Goal: Communication & Community: Answer question/provide support

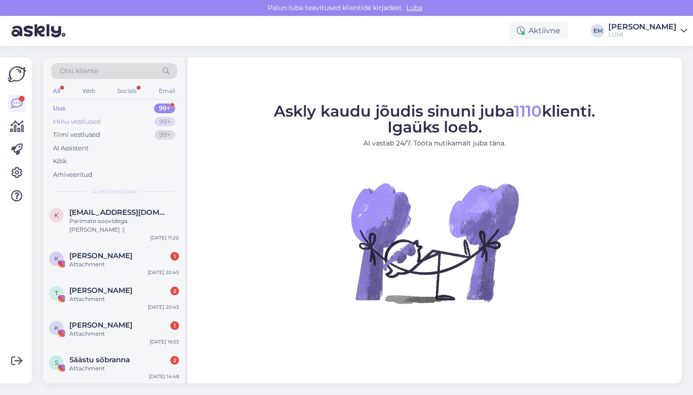
click at [105, 123] on div "Minu vestlused 99+" at bounding box center [114, 121] width 126 height 13
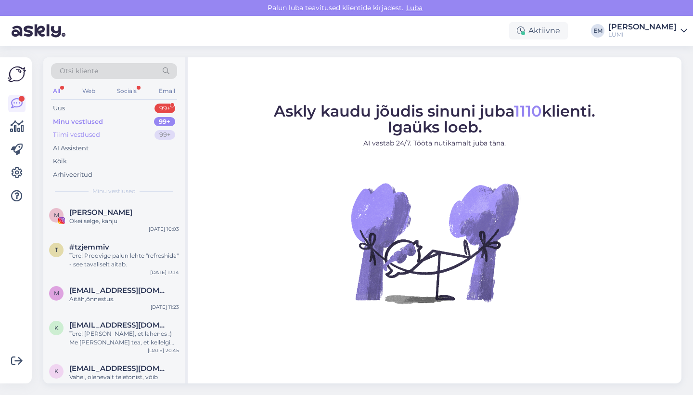
click at [105, 133] on div "Tiimi vestlused 99+" at bounding box center [114, 134] width 126 height 13
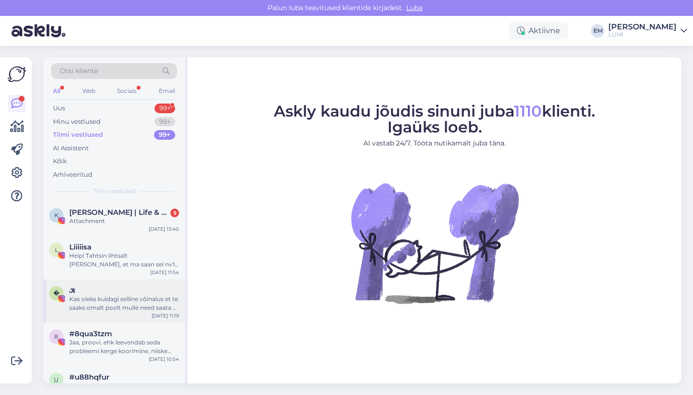
click at [125, 306] on div "Kas oleks kuidagi selline vôinalus et te saaks omalt poolt mulle need saata st …" at bounding box center [124, 302] width 110 height 17
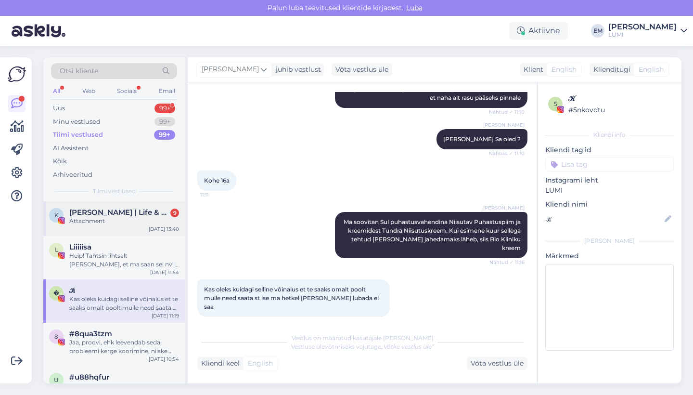
scroll to position [538, 0]
click at [130, 236] on div "L Liiiiisa Heip! Tahtsin lihtsalt märku anda, et ma saan sel nv'l teha toredad …" at bounding box center [113, 257] width 141 height 43
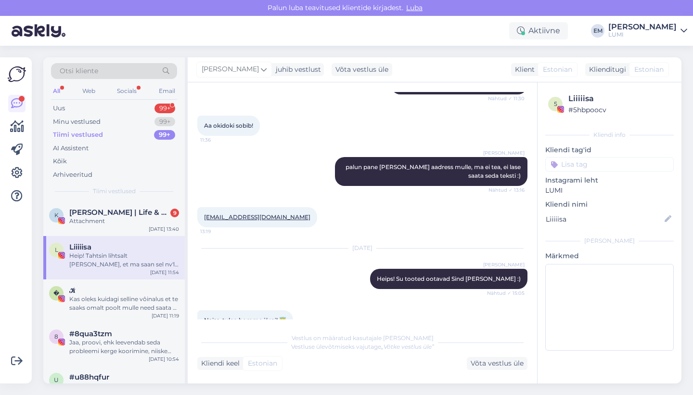
scroll to position [1030, 0]
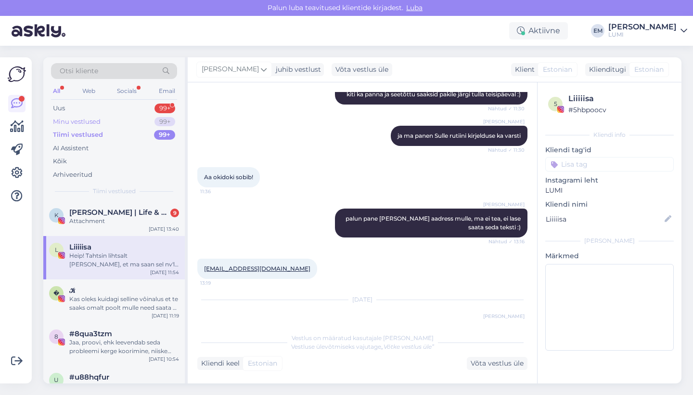
click at [117, 118] on div "Minu vestlused 99+" at bounding box center [114, 121] width 126 height 13
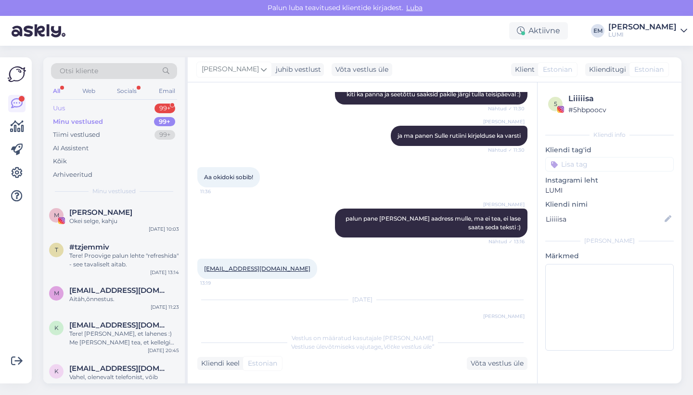
click at [140, 111] on div "Uus 99+" at bounding box center [114, 108] width 126 height 13
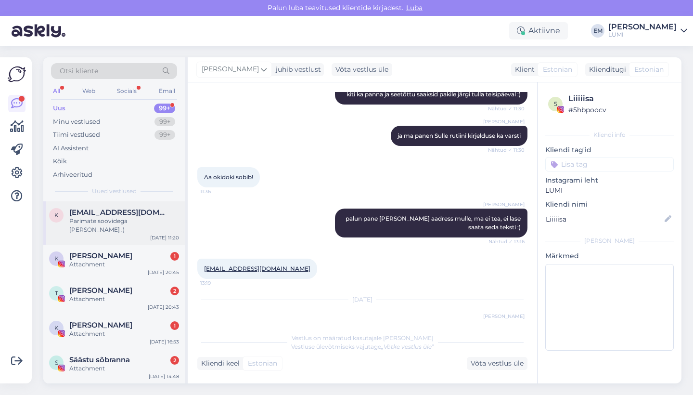
click at [115, 229] on div "k [EMAIL_ADDRESS][DOMAIN_NAME] Parimate soovidega Karolin :) [DATE] 11:20" at bounding box center [113, 222] width 141 height 43
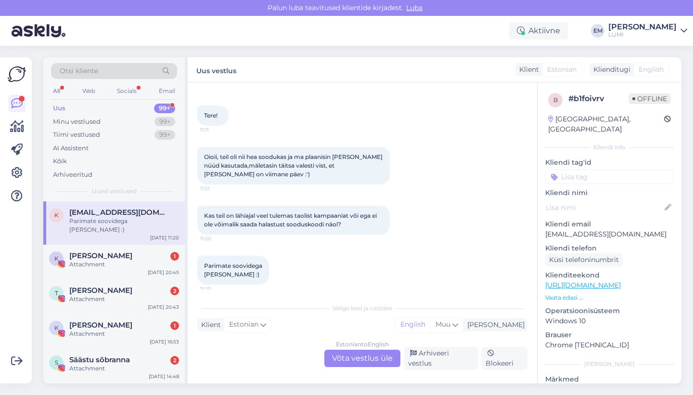
scroll to position [253, 0]
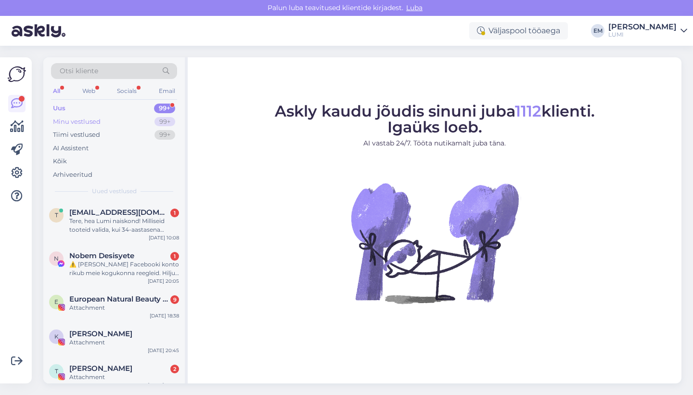
click at [128, 120] on div "Minu vestlused 99+" at bounding box center [114, 121] width 126 height 13
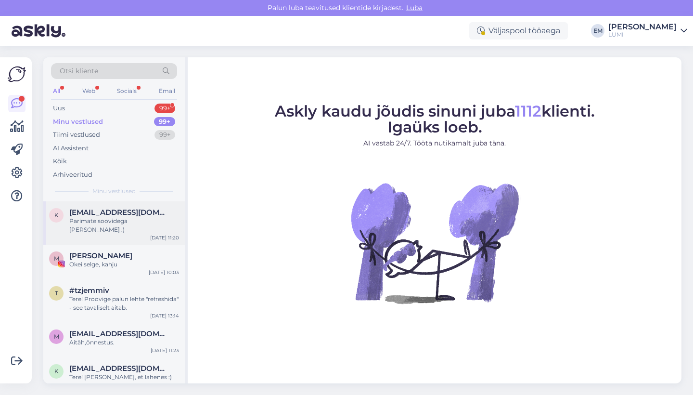
click at [116, 233] on div "k [EMAIL_ADDRESS][DOMAIN_NAME] Parimate soovidega Karolin :) [DATE] 11:20" at bounding box center [113, 222] width 141 height 43
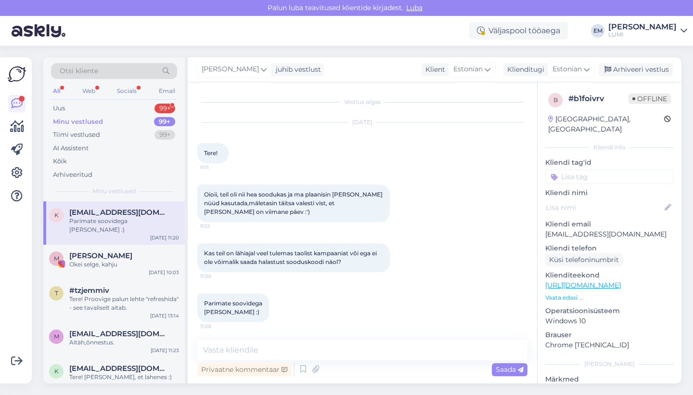
scroll to position [1, 0]
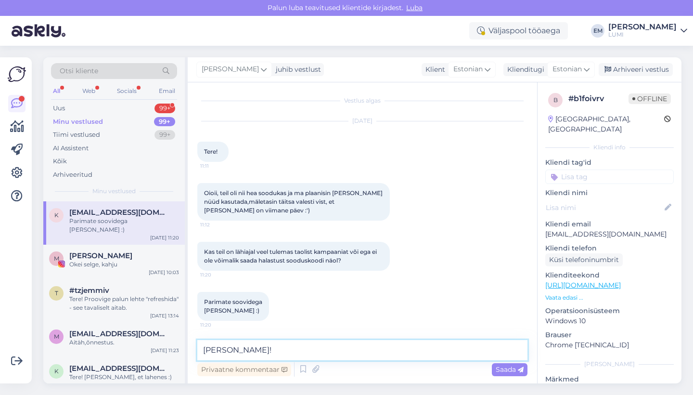
click at [218, 349] on textarea "[PERSON_NAME]!" at bounding box center [362, 350] width 330 height 20
click at [289, 346] on textarea "Tere, Karolin!" at bounding box center [362, 350] width 330 height 20
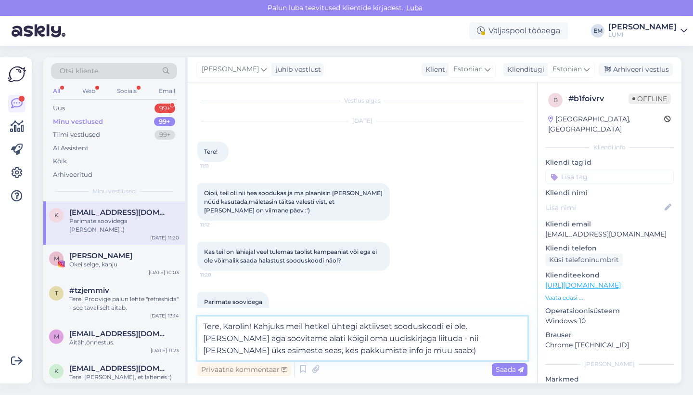
click at [298, 352] on textarea "Tere, Karolin! Kahjuks meil hetkel ühtegi aktiivset sooduskoodi ei ole. [PERSON…" at bounding box center [362, 338] width 330 height 44
drag, startPoint x: 266, startPoint y: 351, endPoint x: 293, endPoint y: 351, distance: 27.9
click at [293, 351] on textarea "Tere, Karolin! Kahjuks meil hetkel ühtegi aktiivset sooduskoodi ei ole. [PERSON…" at bounding box center [362, 338] width 330 height 44
click at [318, 347] on textarea "Tere, Karolin! Kahjuks meil hetkel ühtegi aktiivset sooduskoodi ei ole. [PERSON…" at bounding box center [362, 338] width 330 height 44
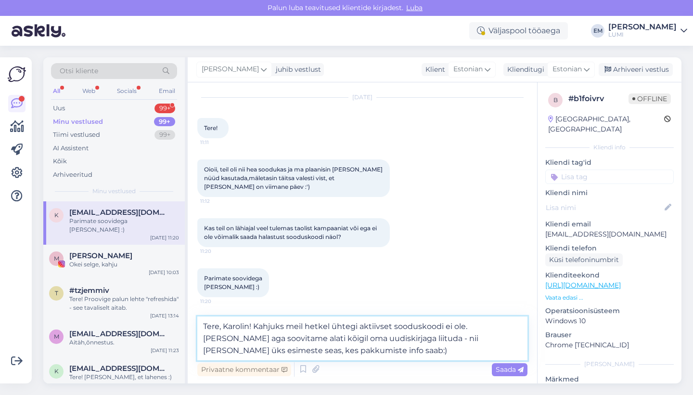
scroll to position [25, 0]
click at [376, 337] on textarea "Tere, Karolin! Kahjuks meil hetkel ühtegi aktiivset sooduskoodi ei ole. [PERSON…" at bounding box center [362, 338] width 330 height 44
click at [284, 337] on textarea "Tere, Karolin! Kahjuks meil hetkel ühtegi aktiivset sooduskoodi ei ole. [PERSON…" at bounding box center [362, 338] width 330 height 44
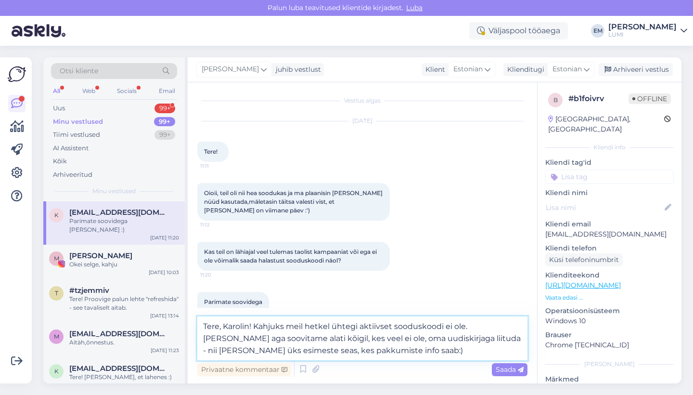
click at [349, 340] on textarea "Tere, Karolin! Kahjuks meil hetkel ühtegi aktiivset sooduskoodi ei ole. [PERSON…" at bounding box center [362, 338] width 330 height 44
click at [382, 347] on textarea "Tere, Karolin! Kahjuks meil hetkel ühtegi aktiivset sooduskoodi ei ole. [PERSON…" at bounding box center [362, 338] width 330 height 44
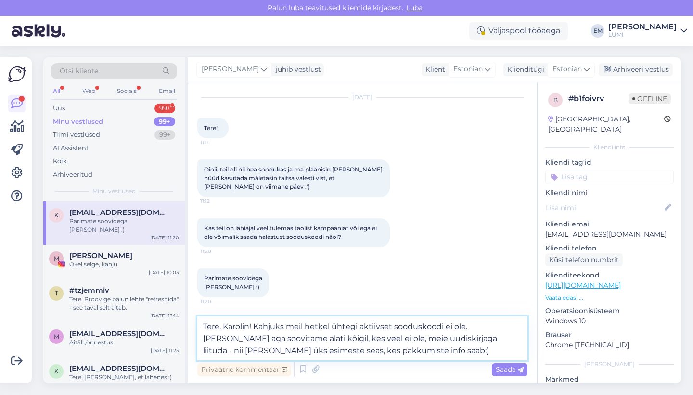
scroll to position [25, 0]
click at [420, 351] on textarea "Tere, Karolin! Kahjuks meil hetkel ühtegi aktiivset sooduskoodi ei ole. [PERSON…" at bounding box center [362, 338] width 330 height 44
drag, startPoint x: 420, startPoint y: 351, endPoint x: 447, endPoint y: 336, distance: 31.9
click at [447, 336] on textarea "Tere, Karolin! Kahjuks meil hetkel ühtegi aktiivset sooduskoodi ei ole. [PERSON…" at bounding box center [362, 338] width 330 height 44
paste textarea "oled üks esimestest, kes pakkumiste kohta infot saab."
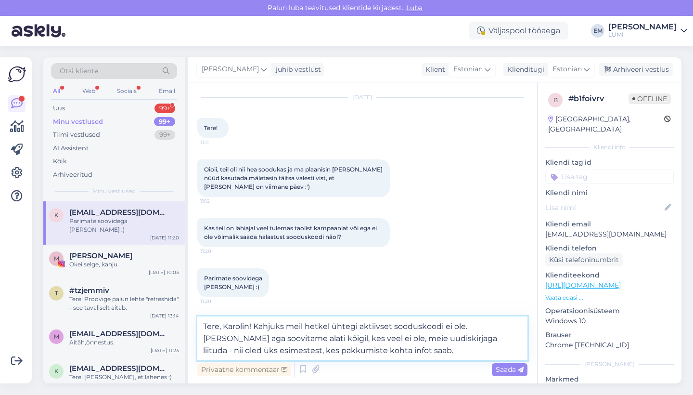
scroll to position [1, 0]
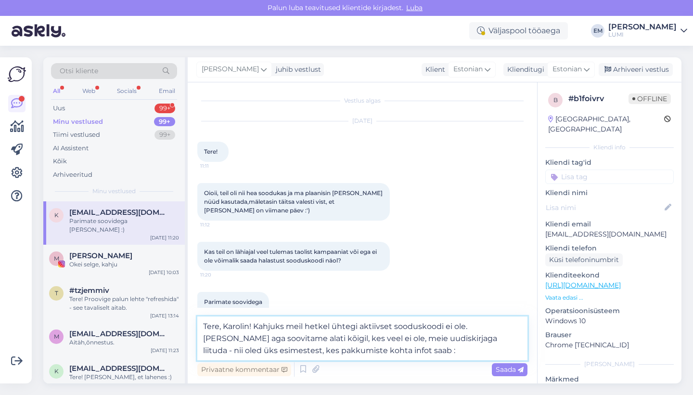
type textarea "Tere, Karolin! Kahjuks meil hetkel ühtegi aktiivset sooduskoodi ei ole. [PERSON…"
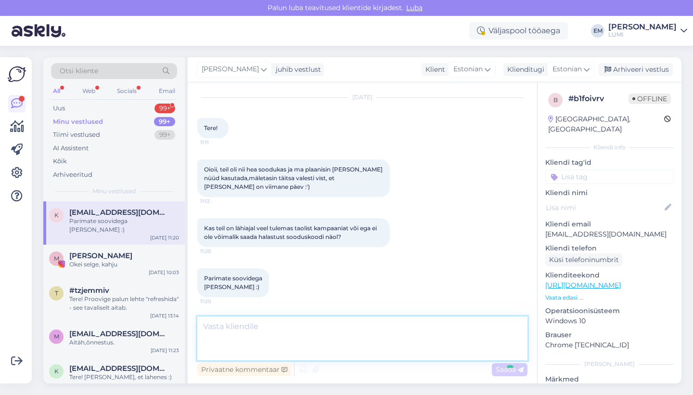
scroll to position [89, 0]
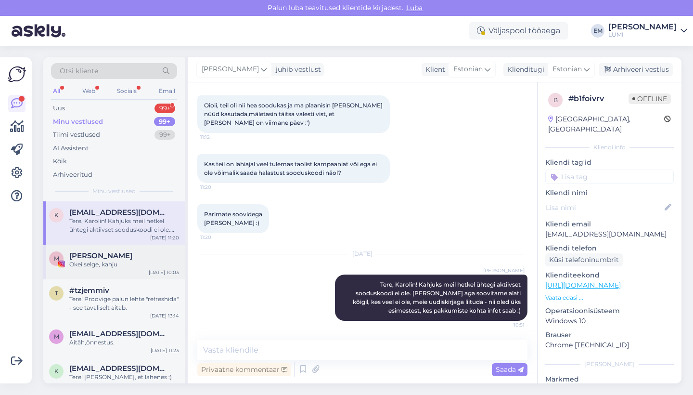
click at [126, 255] on div "[PERSON_NAME]" at bounding box center [124, 255] width 110 height 9
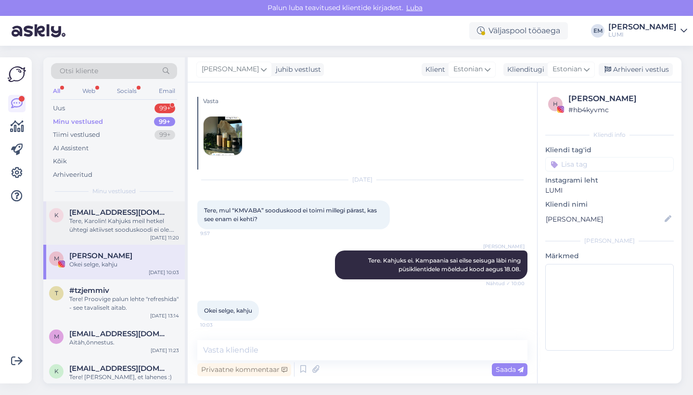
click at [117, 224] on div "Tere, Karolin! Kahjuks meil hetkel ühtegi aktiivset sooduskoodi ei ole. [PERSON…" at bounding box center [124, 225] width 110 height 17
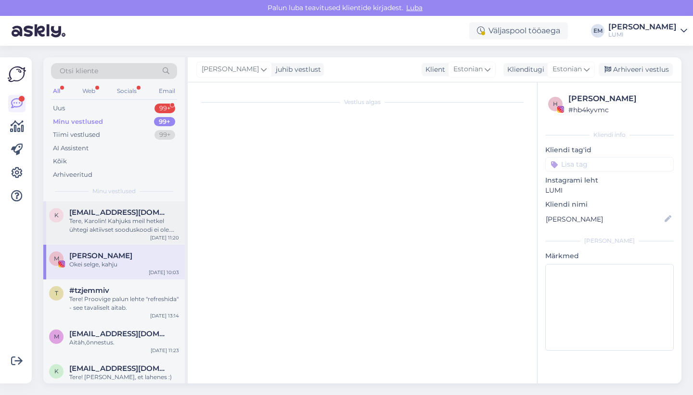
scroll to position [89, 0]
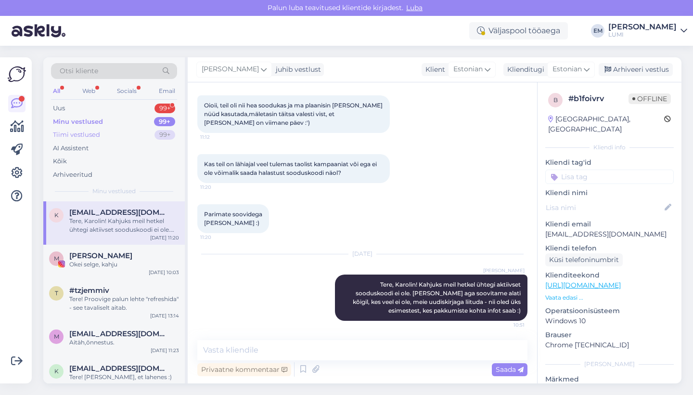
click at [105, 131] on div "Tiimi vestlused 99+" at bounding box center [114, 134] width 126 height 13
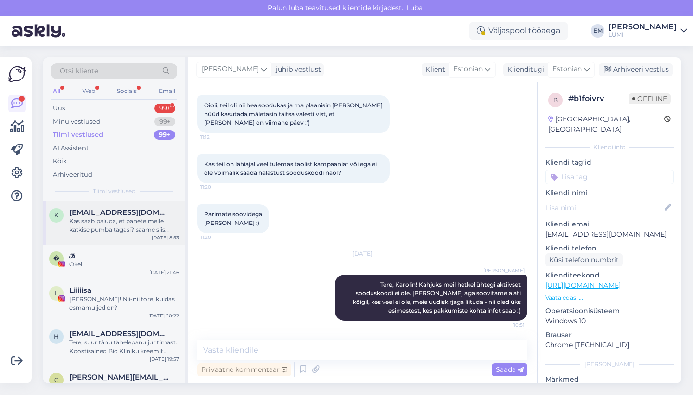
click at [113, 239] on div "k [EMAIL_ADDRESS][DOMAIN_NAME] Kas saab paluda, et panete meile katkise pumba t…" at bounding box center [113, 222] width 141 height 43
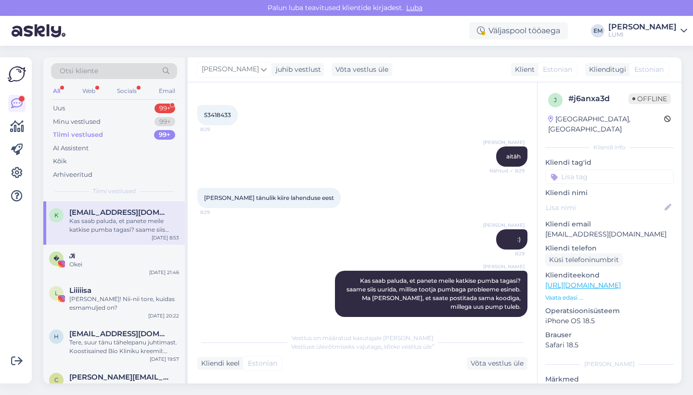
scroll to position [472, 0]
click at [102, 261] on div "Okei" at bounding box center [124, 264] width 110 height 9
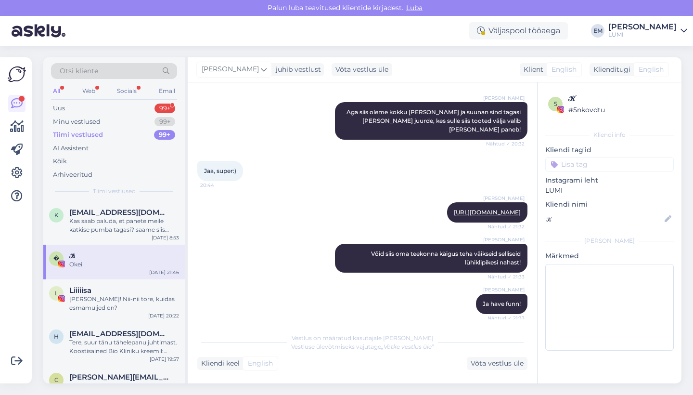
scroll to position [936, 0]
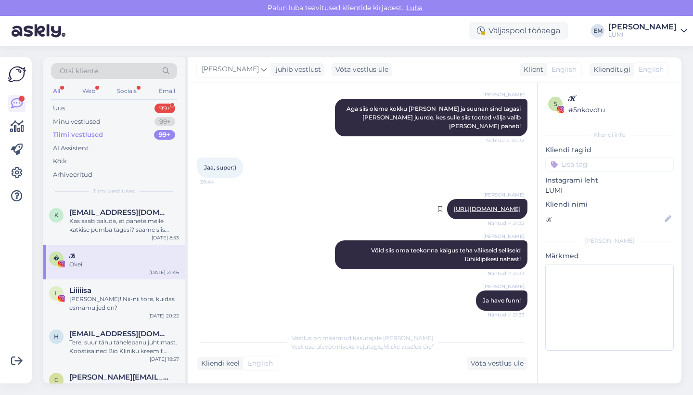
click at [490, 205] on link "[URL][DOMAIN_NAME]" at bounding box center [487, 208] width 67 height 7
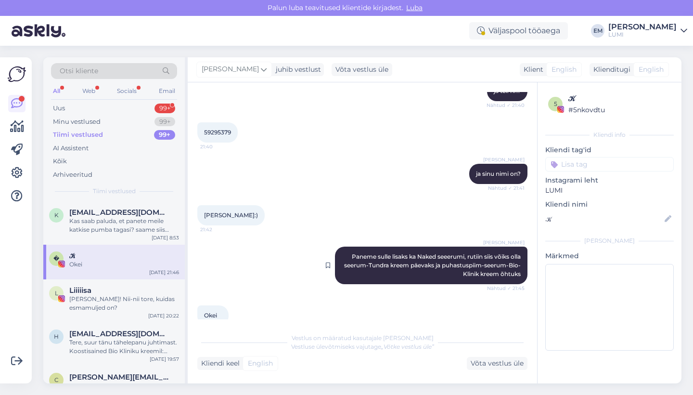
scroll to position [1502, 0]
click at [128, 282] on div "L Liiiiisa [PERSON_NAME]! Nii-nii tore, kuidas esmamuljed on? [DATE] 20:22" at bounding box center [113, 300] width 141 height 43
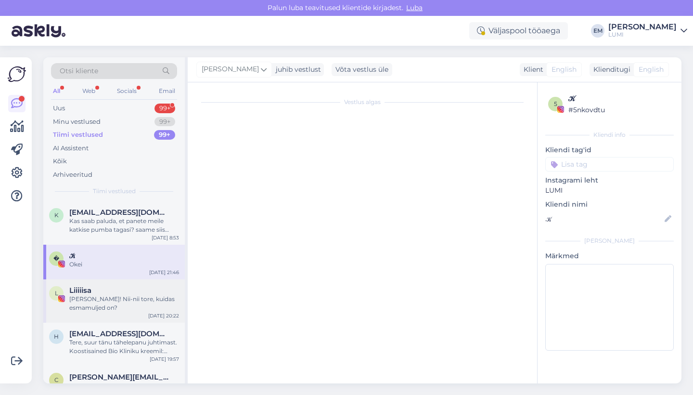
scroll to position [1247, 0]
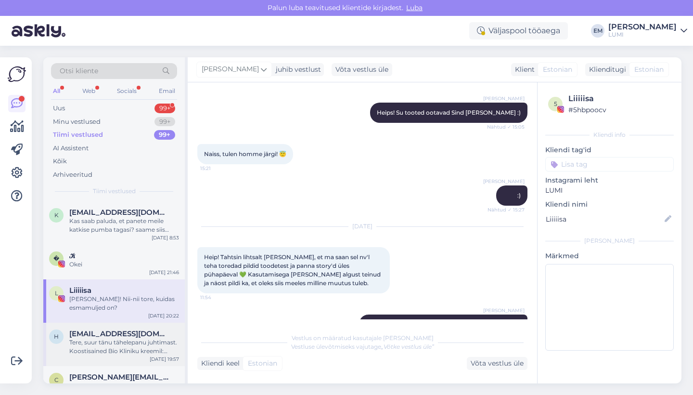
click at [113, 335] on span "[EMAIL_ADDRESS][DOMAIN_NAME]" at bounding box center [119, 333] width 100 height 9
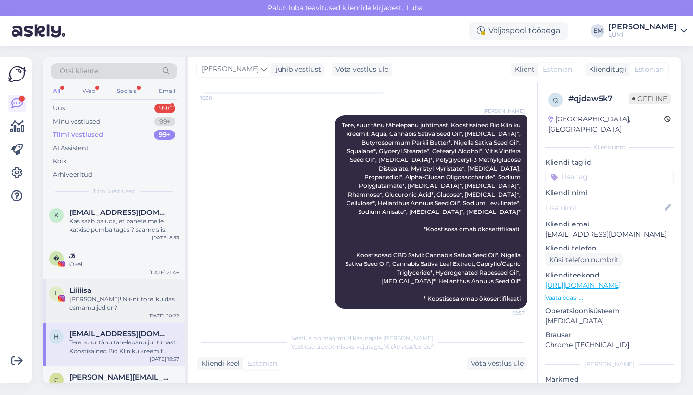
scroll to position [76, 0]
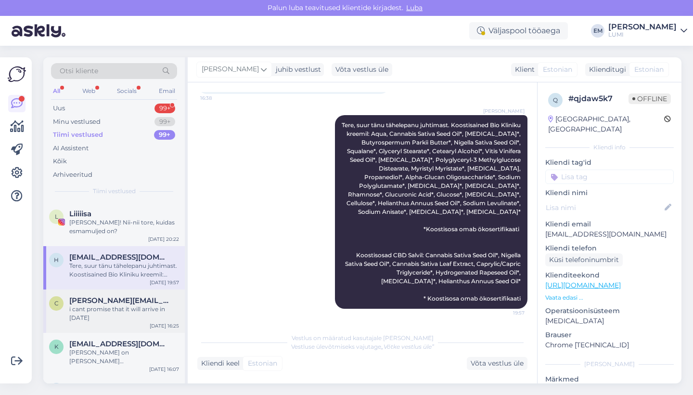
click at [81, 301] on span "[PERSON_NAME][EMAIL_ADDRESS][PERSON_NAME][DOMAIN_NAME]" at bounding box center [119, 300] width 100 height 9
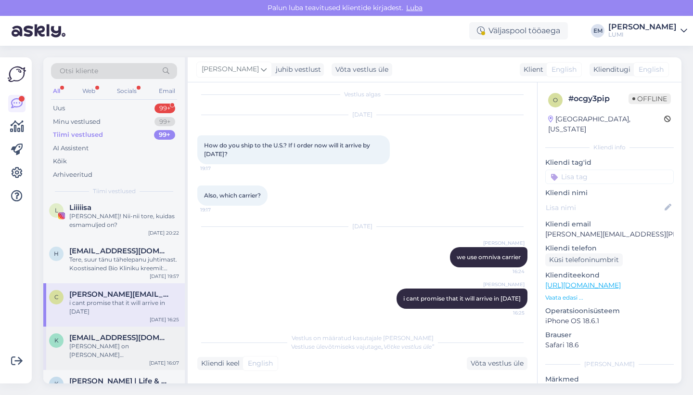
scroll to position [83, 0]
click at [124, 344] on div "[PERSON_NAME] on [PERSON_NAME] [GEOGRAPHIC_DATA] suunakoodiga tel.numbrit, et t…" at bounding box center [124, 349] width 110 height 17
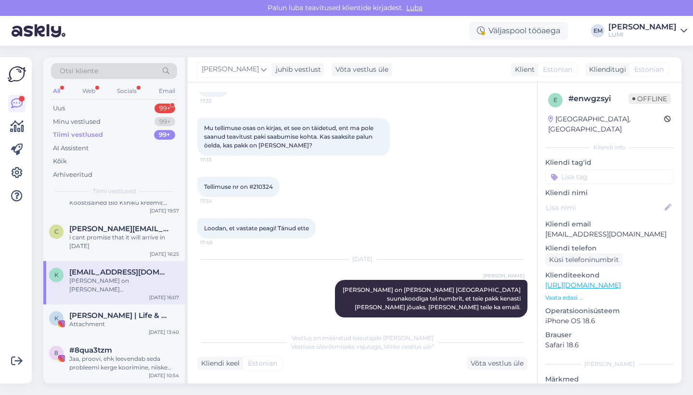
scroll to position [220, 0]
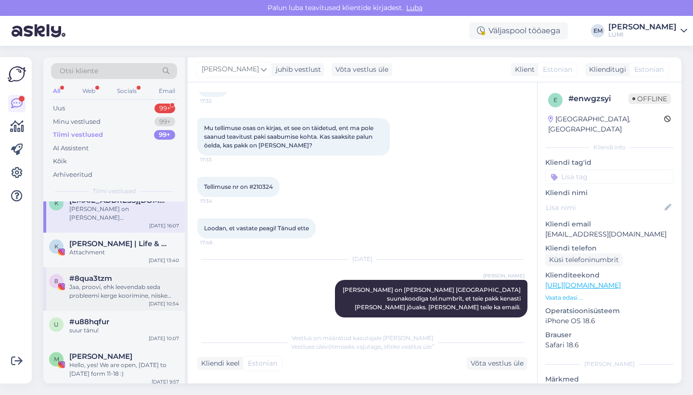
click at [109, 270] on div "8 #8qua3tzm Jaa, proovi, ehk leevendab seda probleemi kerge koorimine, niiske n…" at bounding box center [113, 288] width 141 height 43
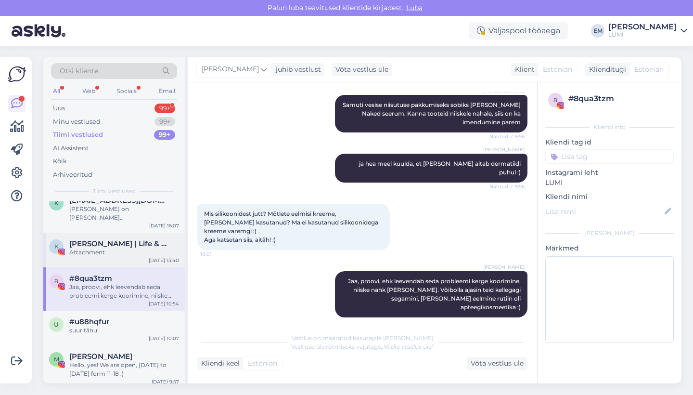
click at [109, 251] on div "Attachment" at bounding box center [124, 252] width 110 height 9
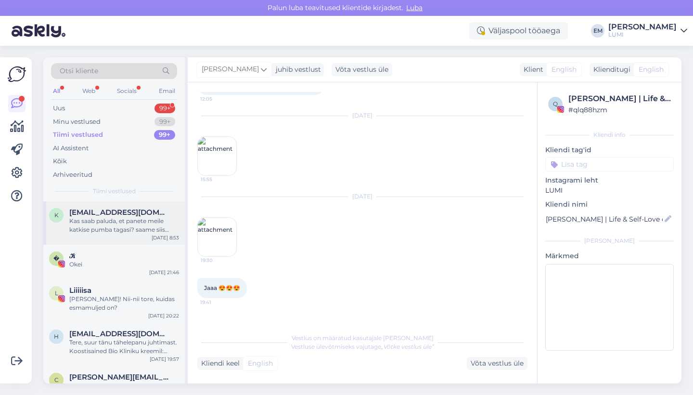
scroll to position [0, 0]
click at [106, 222] on div "Kas saab paluda, et panete meile katkise pumba tagasi? saame siis uurida, milli…" at bounding box center [124, 225] width 110 height 17
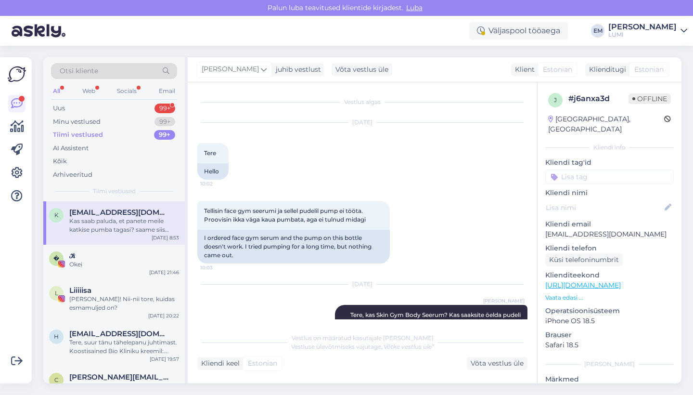
scroll to position [472, 0]
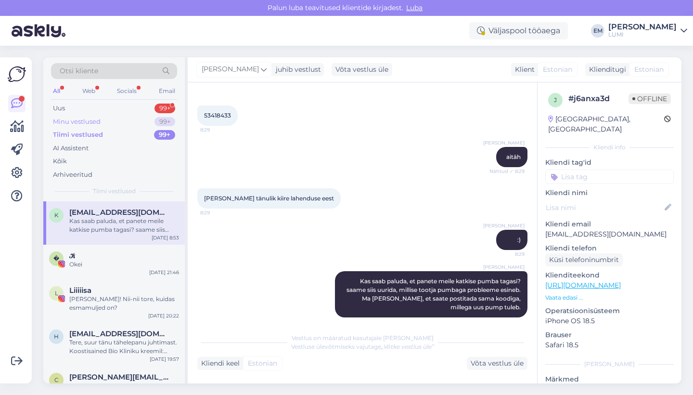
click at [103, 119] on div "Minu vestlused 99+" at bounding box center [114, 121] width 126 height 13
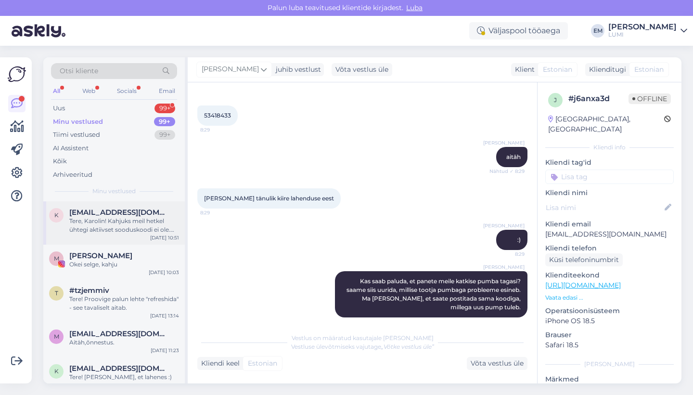
click at [113, 227] on div "Tere, Karolin! Kahjuks meil hetkel ühtegi aktiivset sooduskoodi ei ole. [PERSON…" at bounding box center [124, 225] width 110 height 17
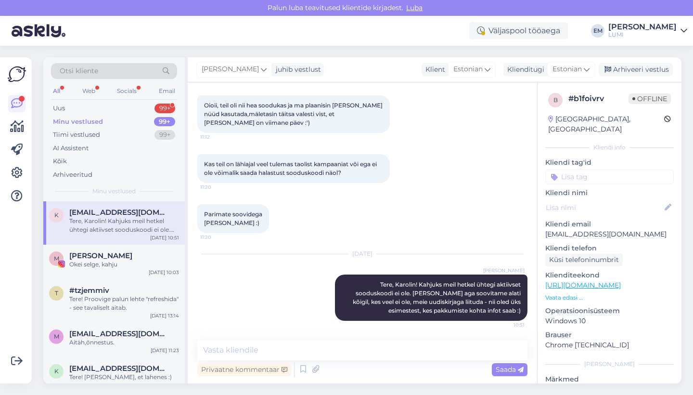
scroll to position [89, 0]
click at [110, 114] on div "Uus 99+" at bounding box center [114, 108] width 126 height 13
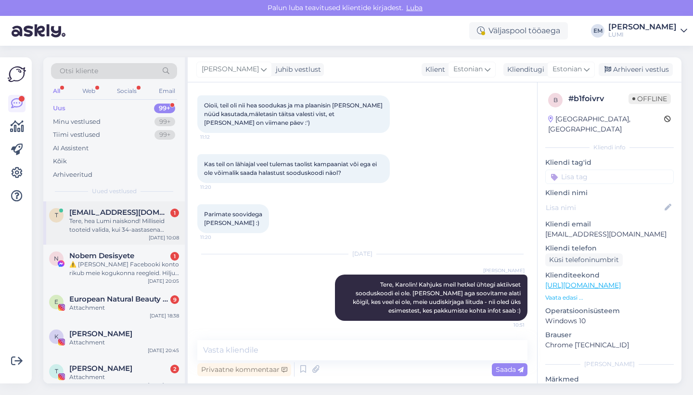
click at [112, 228] on div "Tere, hea Lumi naiskond! Milliseid tooteid valida, kui 34-aastasena kõigub mens…" at bounding box center [124, 225] width 110 height 17
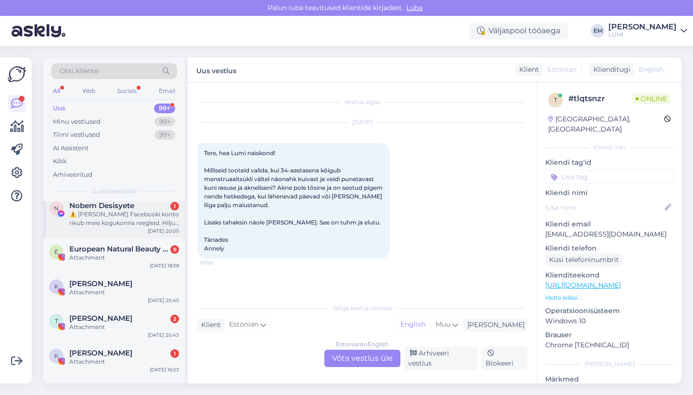
scroll to position [177, 0]
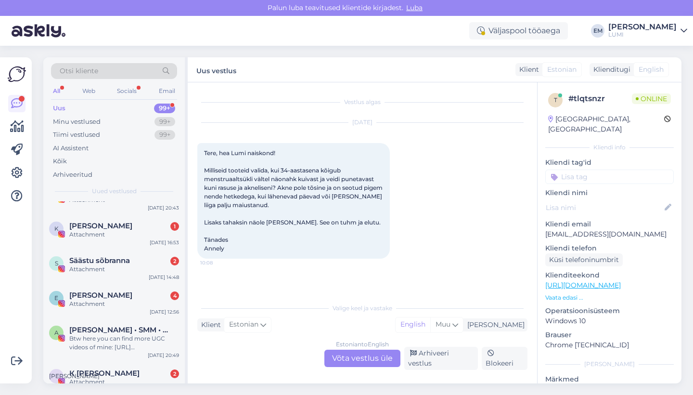
click at [342, 362] on div "Estonian to English Võta vestlus üle" at bounding box center [362, 357] width 76 height 17
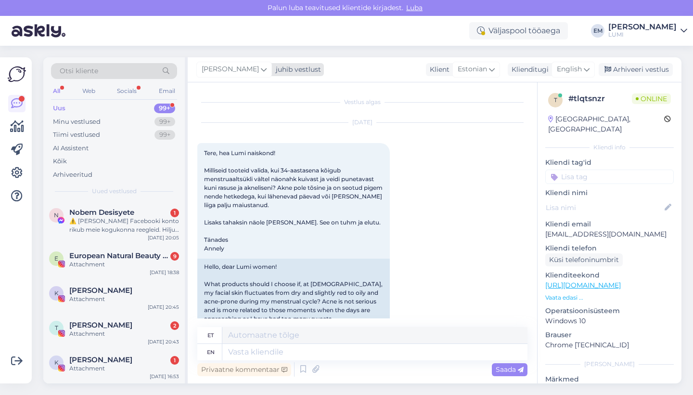
click at [218, 69] on span "[PERSON_NAME]" at bounding box center [230, 69] width 57 height 11
